Goal: Find contact information: Find contact information

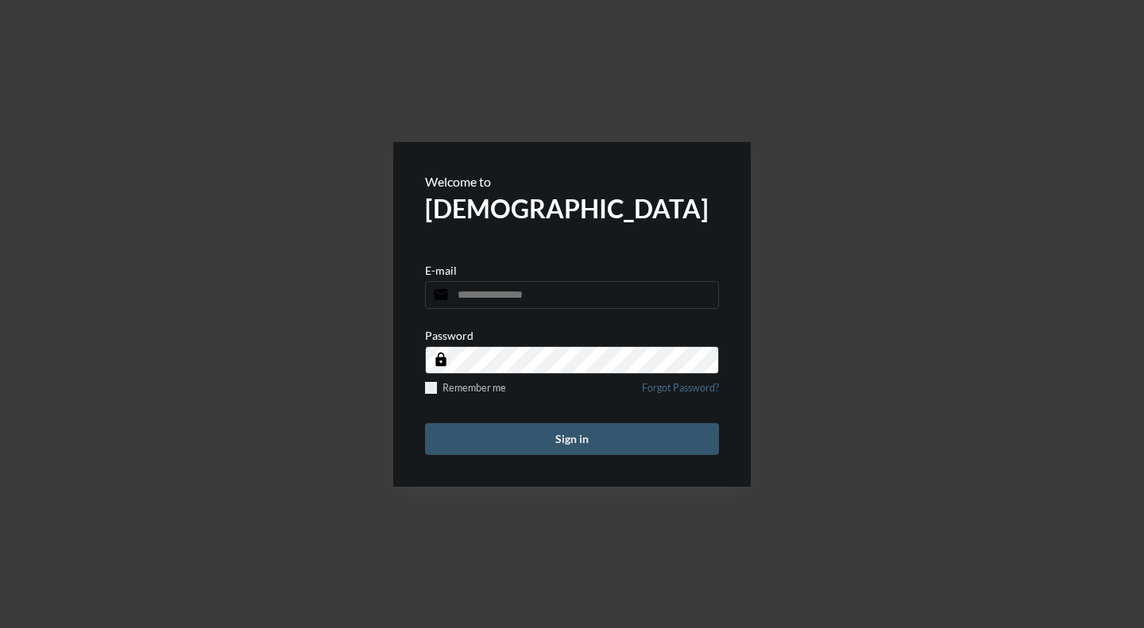
type input "**********"
click at [581, 434] on button "Sign in" at bounding box center [572, 439] width 294 height 32
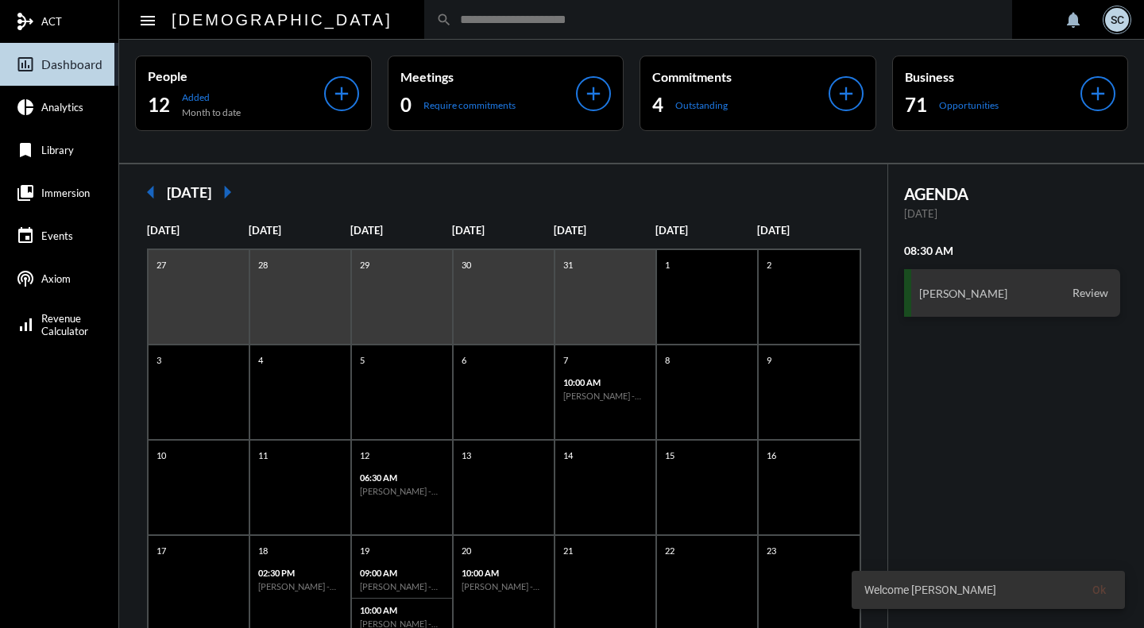
click at [452, 23] on input "text" at bounding box center [726, 20] width 548 height 14
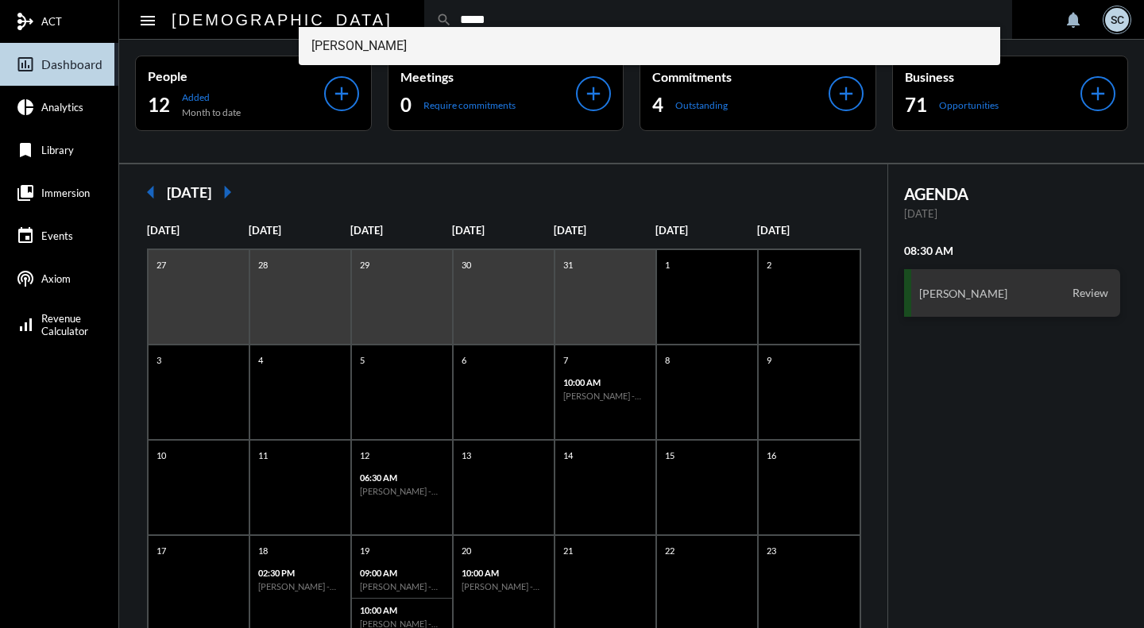
type input "*****"
click at [417, 41] on span "Nathan Ohler" at bounding box center [649, 46] width 676 height 38
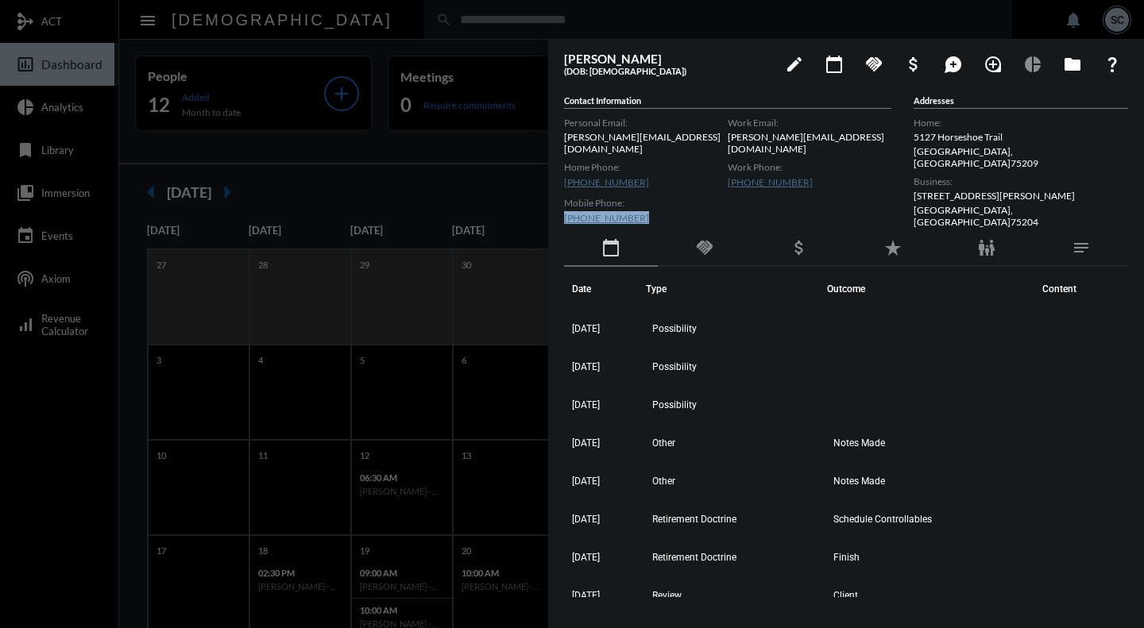
drag, startPoint x: 637, startPoint y: 208, endPoint x: 560, endPoint y: 208, distance: 77.0
click at [560, 208] on div "Nathan Ohler (DOB: 02/21/1976) edit calendar_today handshake attach_money maps_…" at bounding box center [846, 330] width 596 height 581
copy link "(214) 470-7797"
click at [448, 32] on div at bounding box center [572, 314] width 1144 height 628
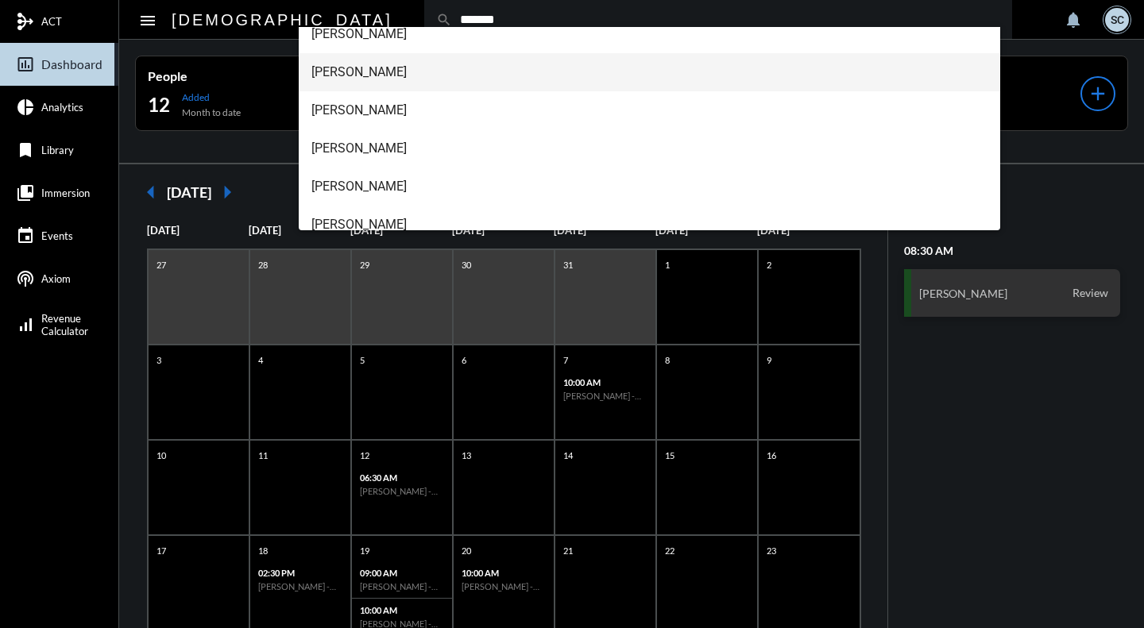
scroll to position [64, 0]
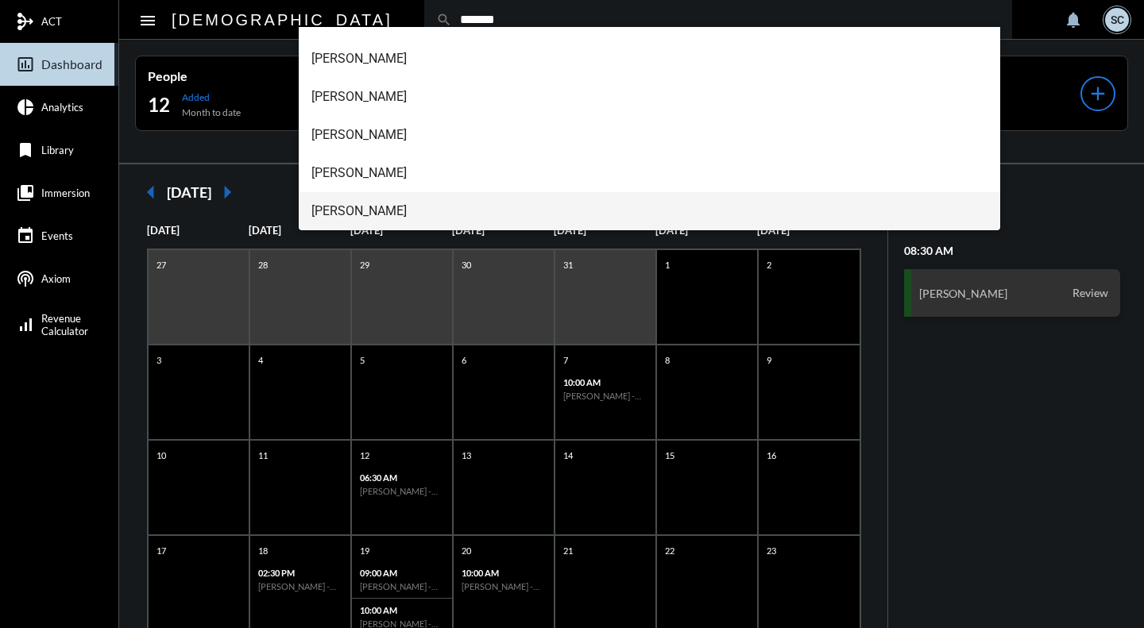
type input "*******"
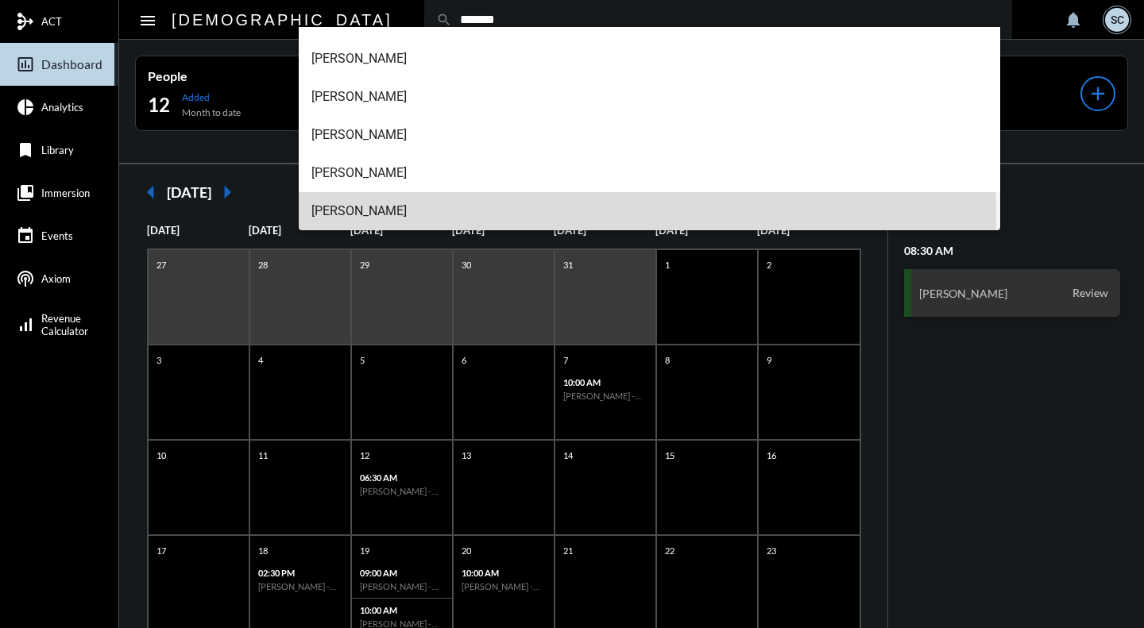
click at [411, 213] on span "Heather Roseberry" at bounding box center [649, 211] width 676 height 38
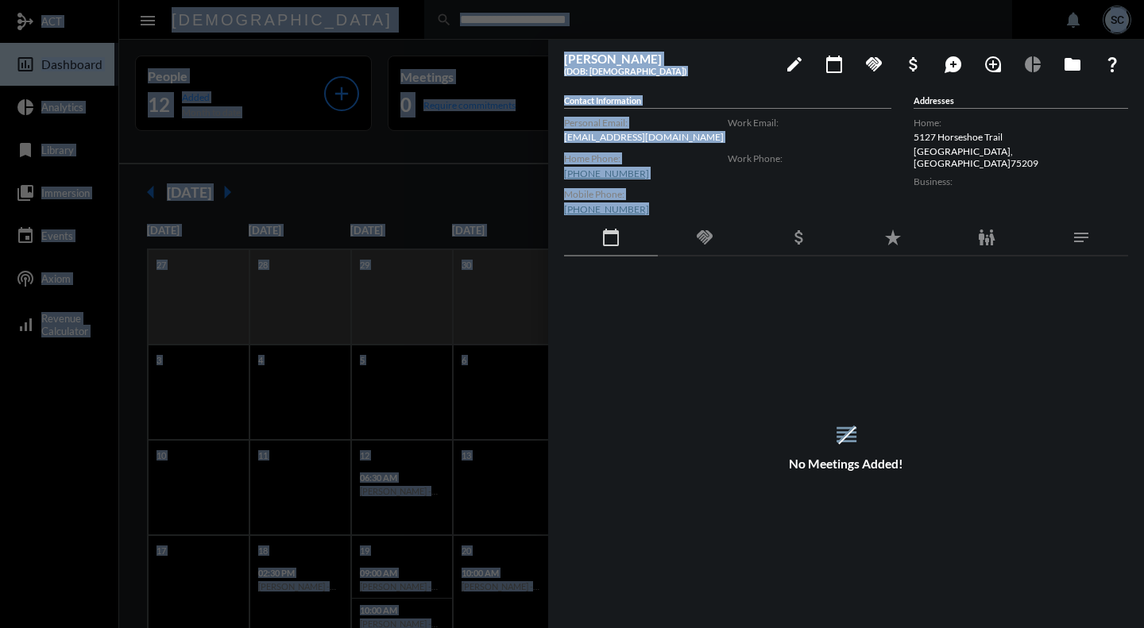
drag, startPoint x: 641, startPoint y: 207, endPoint x: 560, endPoint y: 210, distance: 81.1
click at [545, 204] on mat-sidenav-container "mediation ACT insert_chart_outlined Dashboard pie_chart Analytics bookmark Libr…" at bounding box center [572, 314] width 1144 height 628
click at [688, 203] on div "Mobile Phone: (404) 431-0768" at bounding box center [646, 202] width 164 height 36
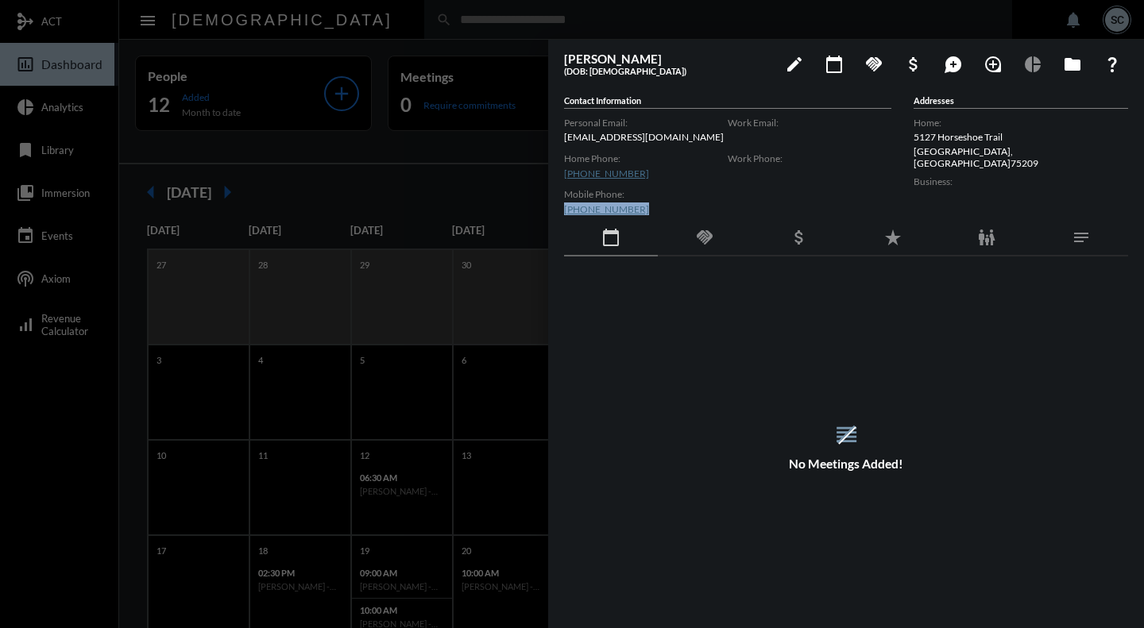
drag, startPoint x: 643, startPoint y: 208, endPoint x: 563, endPoint y: 210, distance: 80.2
click at [563, 210] on div "Heather Roseberry (DOB: 04/05/1975) edit calendar_today handshake attach_money …" at bounding box center [846, 330] width 596 height 581
copy link "[PHONE_NUMBER]"
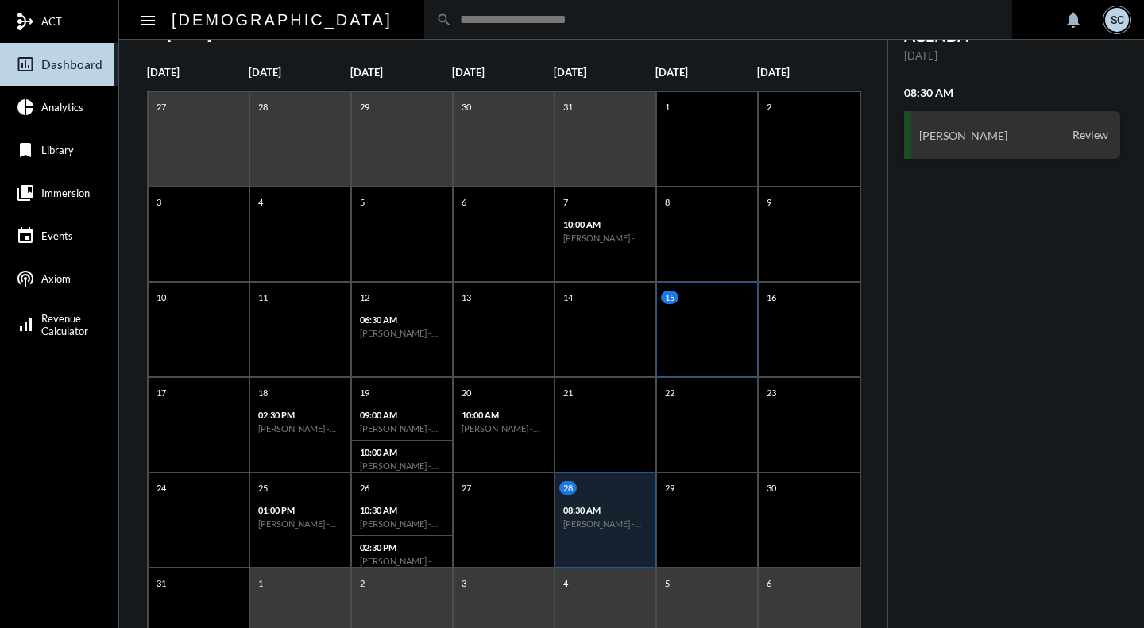
scroll to position [159, 0]
